Goal: Task Accomplishment & Management: Manage account settings

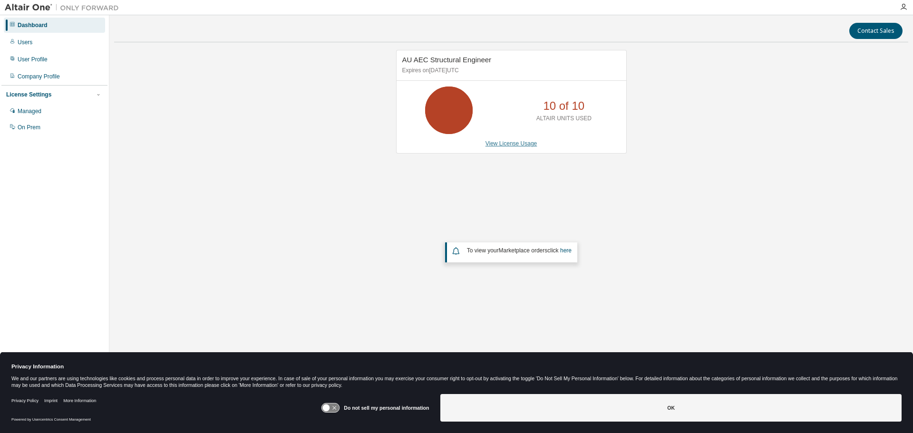
click at [522, 142] on link "View License Usage" at bounding box center [512, 143] width 52 height 7
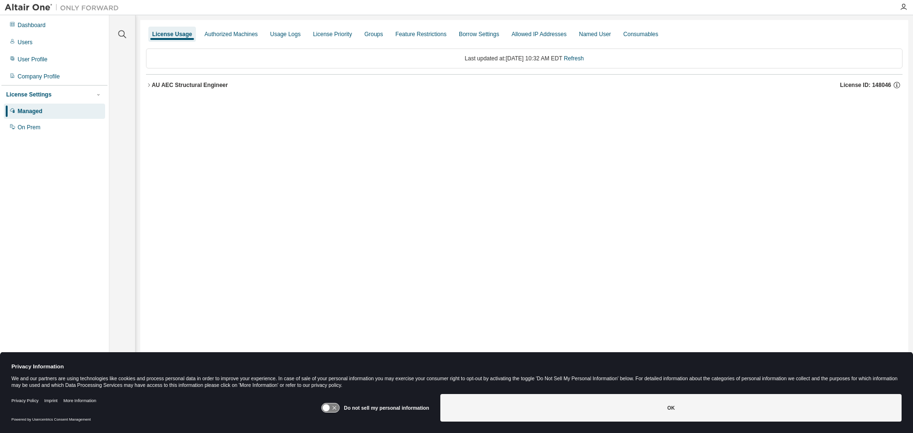
click at [191, 86] on div "AU AEC Structural Engineer" at bounding box center [190, 85] width 76 height 8
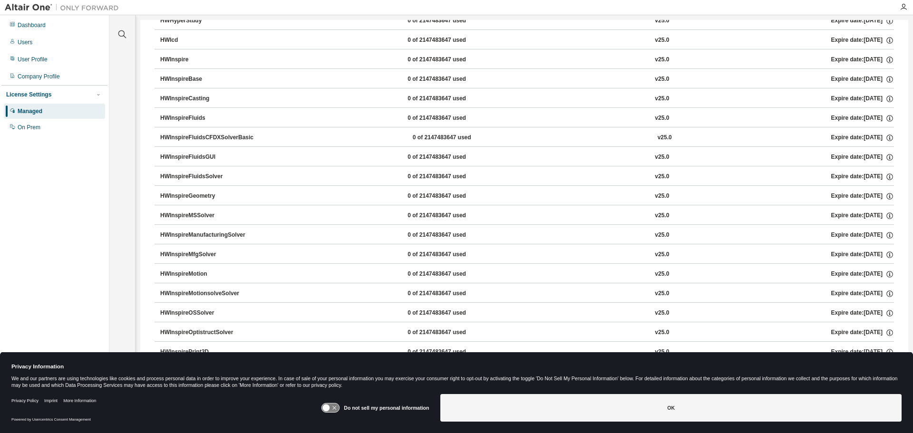
scroll to position [88, 0]
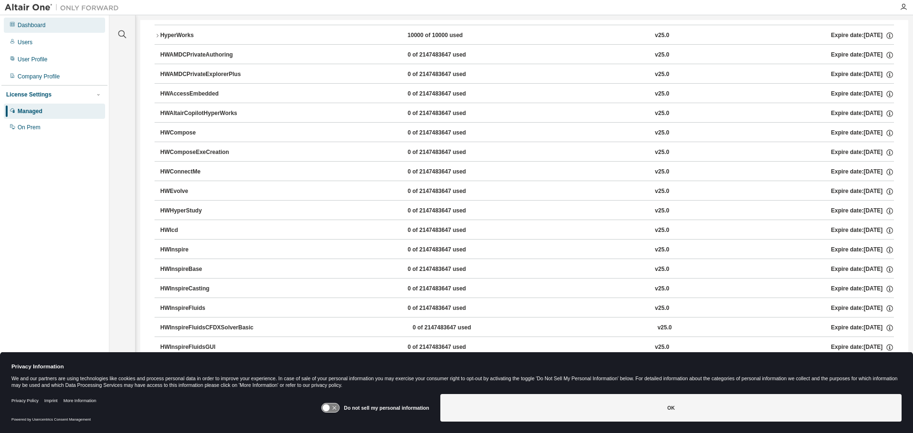
click at [19, 21] on div "Dashboard" at bounding box center [54, 25] width 101 height 15
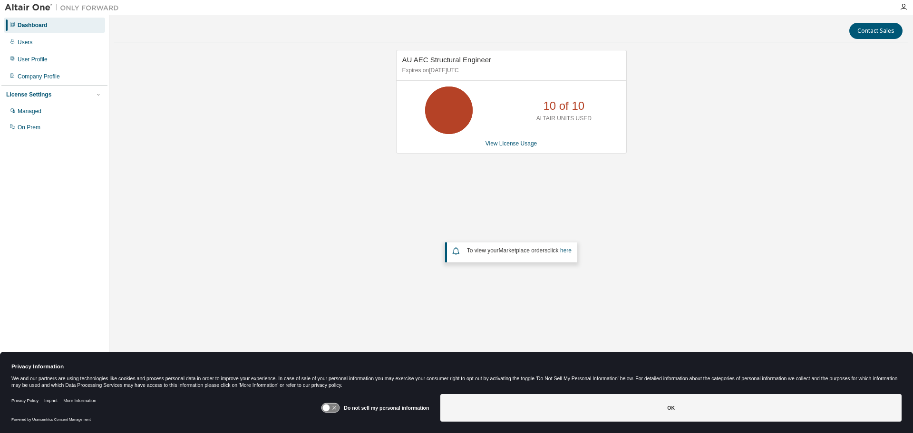
click at [461, 115] on icon at bounding box center [449, 110] width 24 height 24
click at [548, 118] on p "ALTAIR UNITS USED" at bounding box center [563, 119] width 55 height 8
click at [564, 113] on p "10 of 10" at bounding box center [563, 106] width 41 height 16
click at [508, 140] on link "View License Usage" at bounding box center [512, 143] width 52 height 7
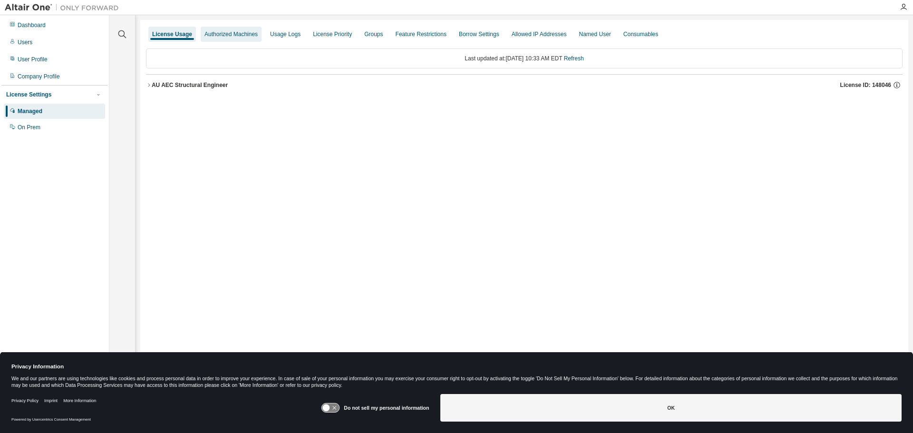
click at [215, 33] on div "Authorized Machines" at bounding box center [230, 34] width 53 height 8
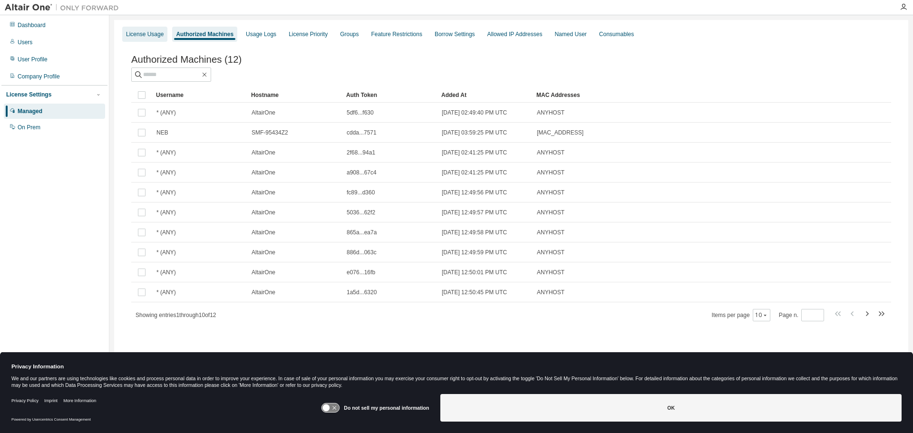
click at [158, 35] on div "License Usage" at bounding box center [145, 34] width 38 height 8
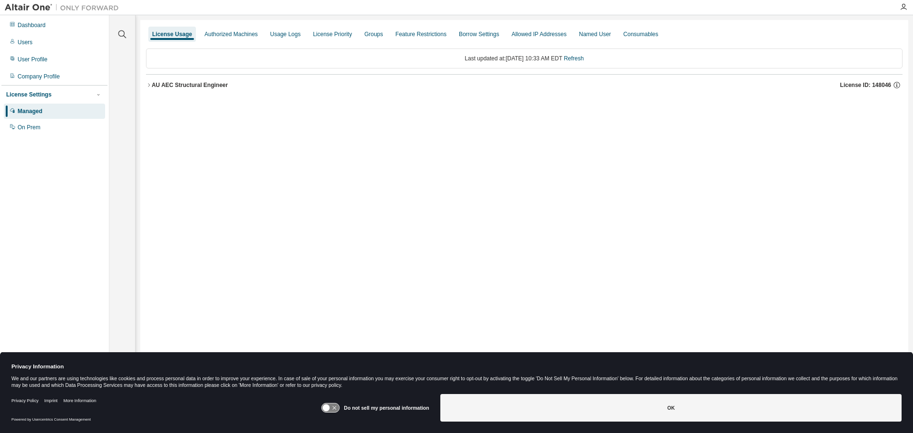
click at [197, 86] on div "AU AEC Structural Engineer" at bounding box center [190, 85] width 76 height 8
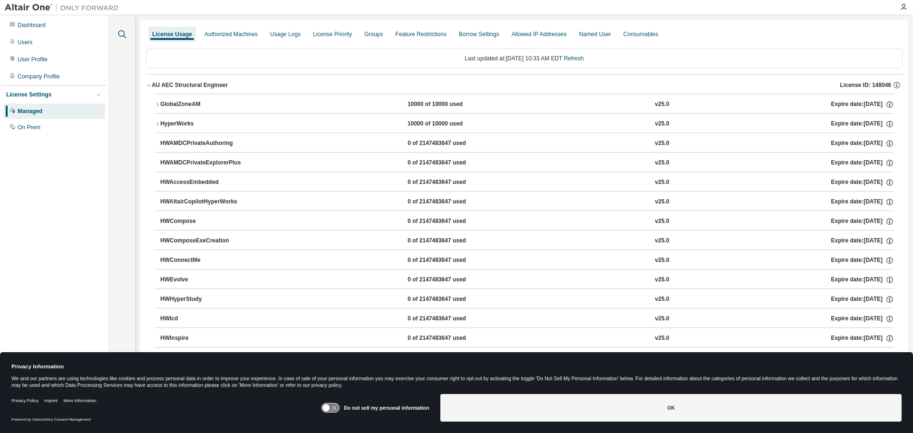
click at [121, 39] on icon "button" at bounding box center [122, 34] width 11 height 11
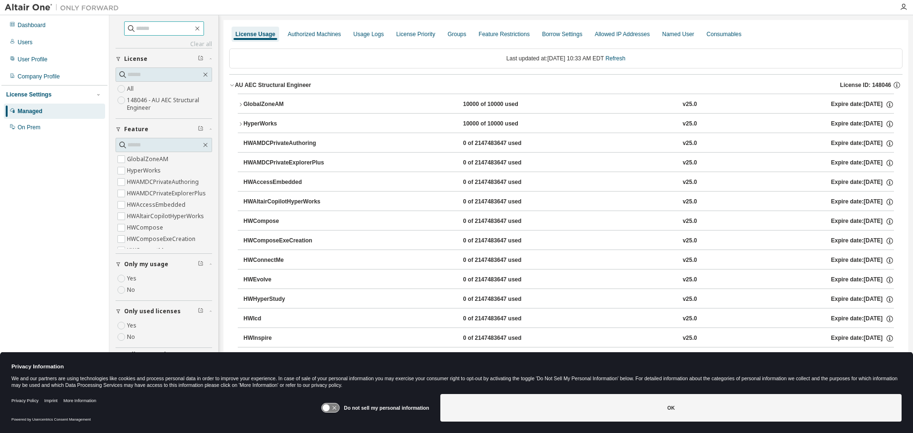
click at [139, 24] on input "text" at bounding box center [164, 29] width 57 height 10
type input "******"
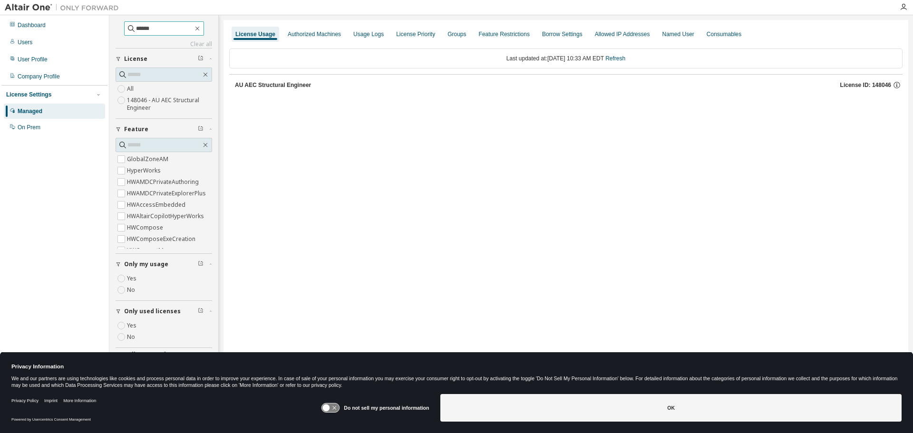
scroll to position [95, 0]
click at [20, 10] on img at bounding box center [64, 8] width 119 height 10
click at [23, 6] on img at bounding box center [64, 8] width 119 height 10
click at [20, 25] on div "Dashboard" at bounding box center [32, 25] width 28 height 8
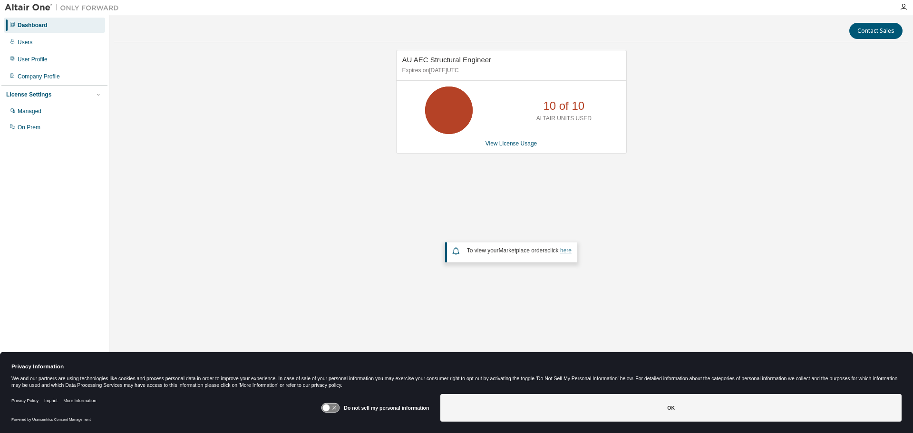
click at [568, 247] on link "here" at bounding box center [565, 250] width 11 height 7
